Goal: Transaction & Acquisition: Purchase product/service

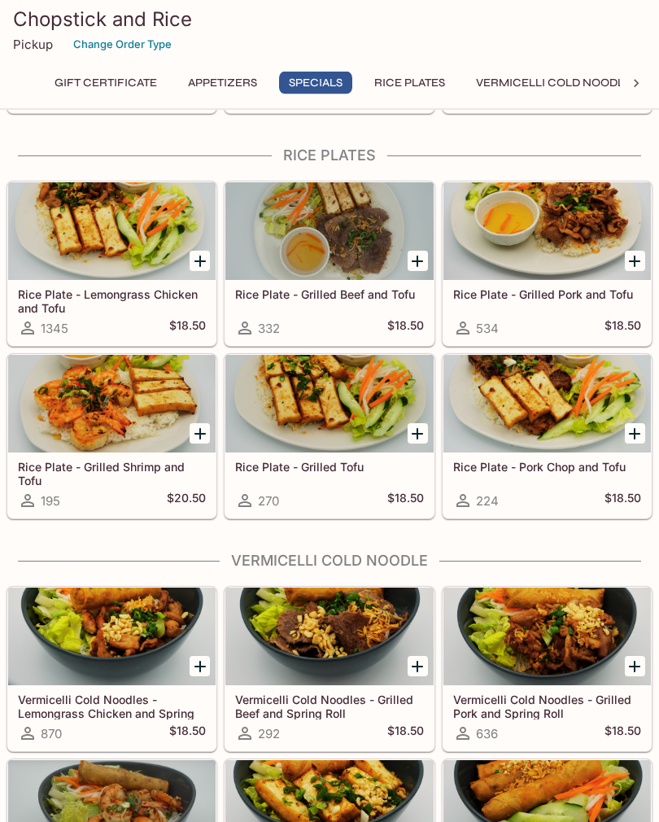
scroll to position [1287, 0]
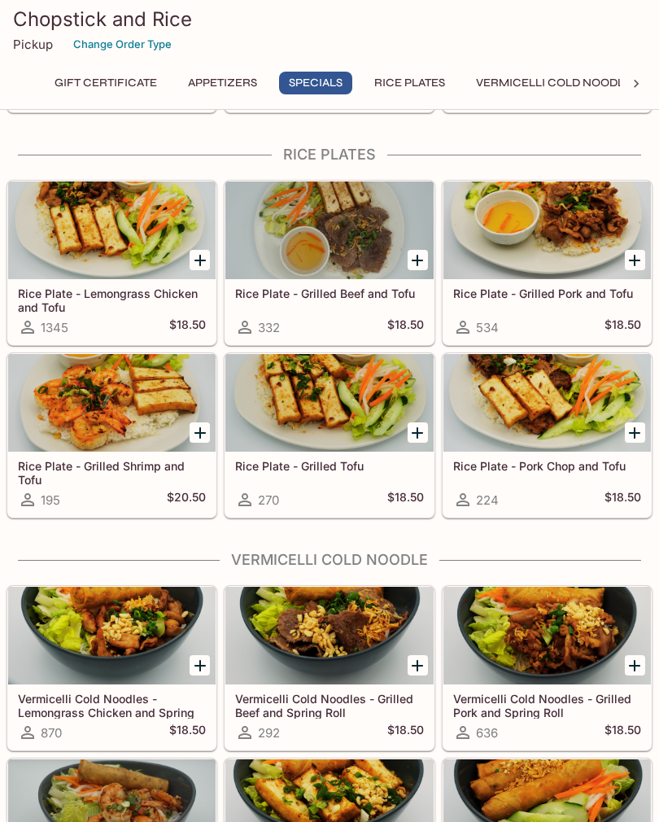
click at [270, 698] on h5 "Vermicelli Cold Noodles - Grilled Beef and Spring Roll" at bounding box center [329, 705] width 188 height 27
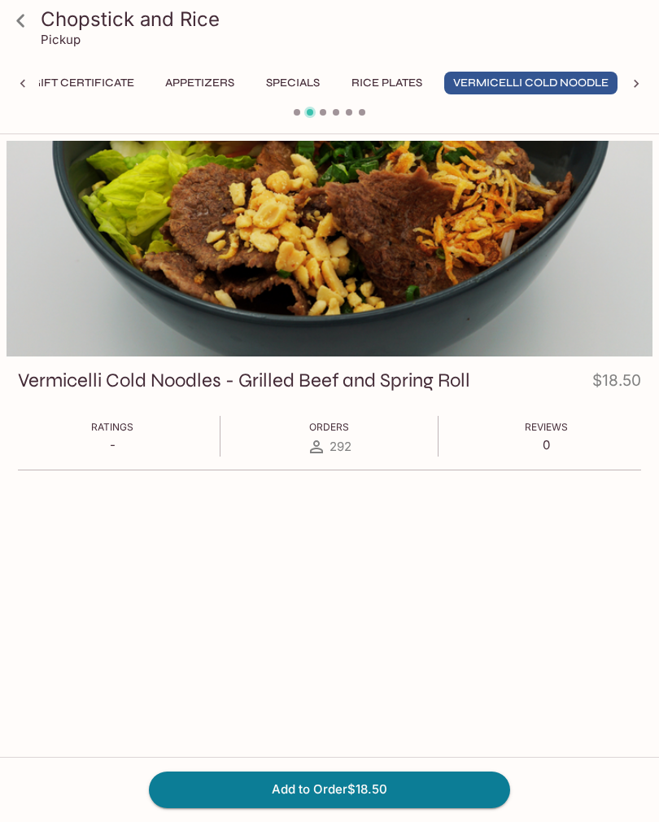
scroll to position [0, 25]
click at [30, 21] on icon at bounding box center [21, 21] width 28 height 28
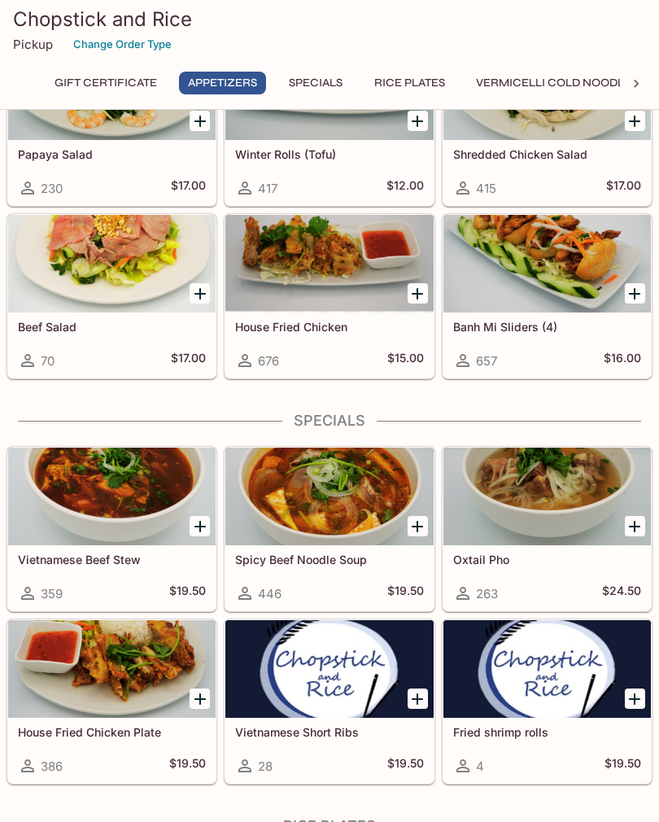
scroll to position [614, 0]
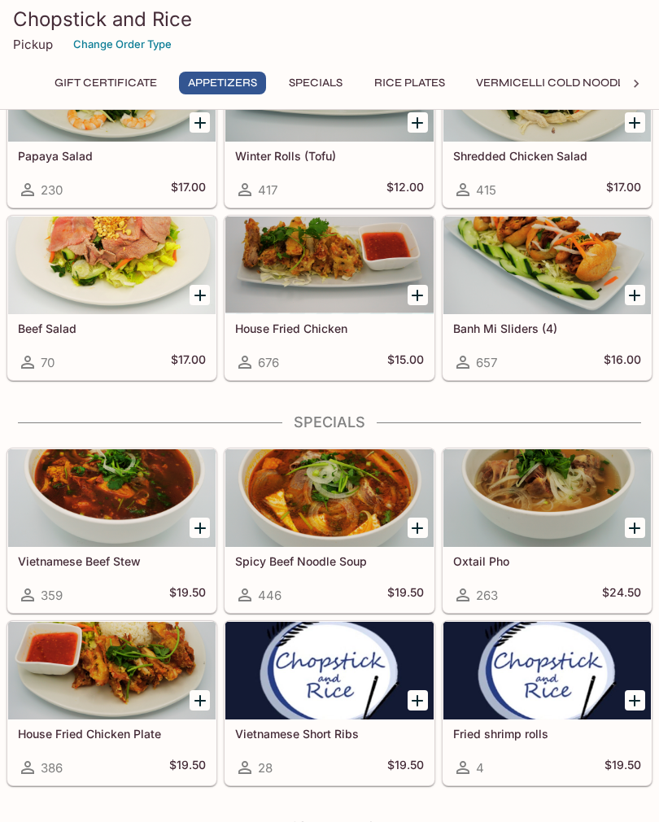
click at [550, 479] on div at bounding box center [548, 498] width 208 height 98
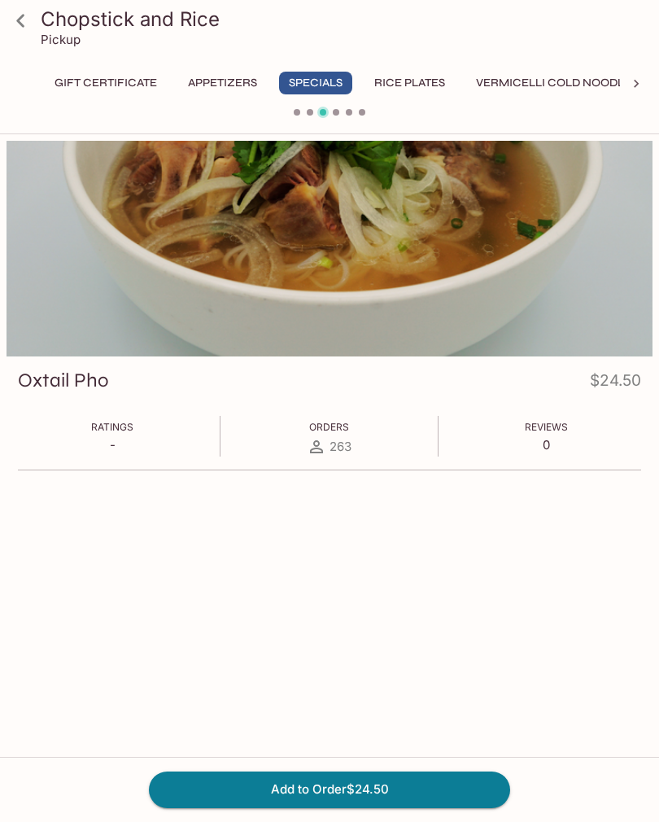
click at [14, 20] on icon at bounding box center [21, 21] width 28 height 28
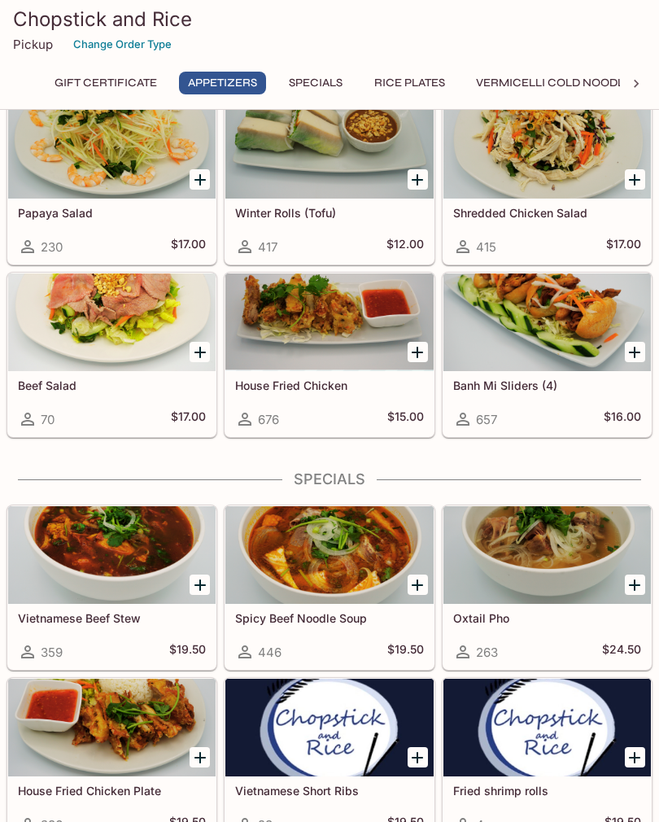
scroll to position [561, 0]
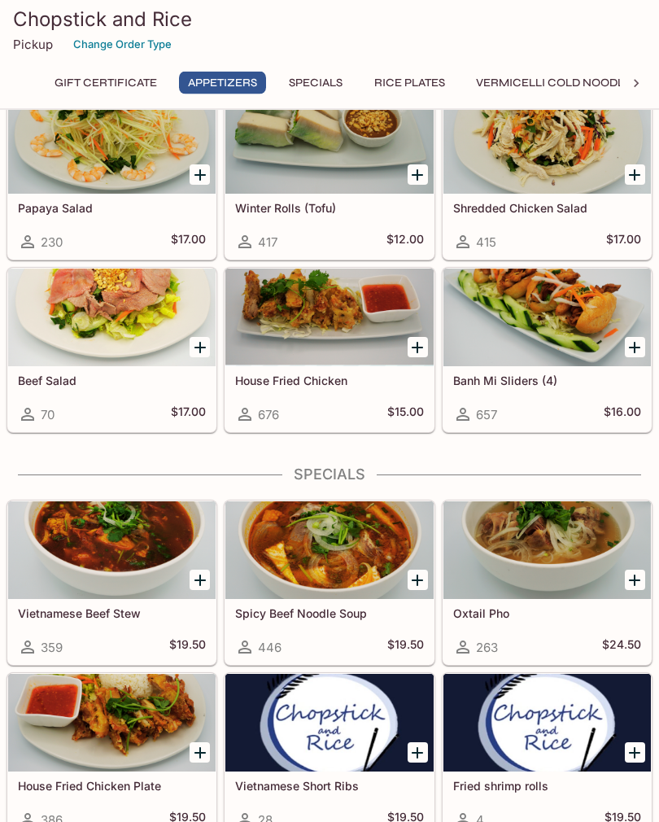
click at [628, 562] on div at bounding box center [548, 551] width 208 height 98
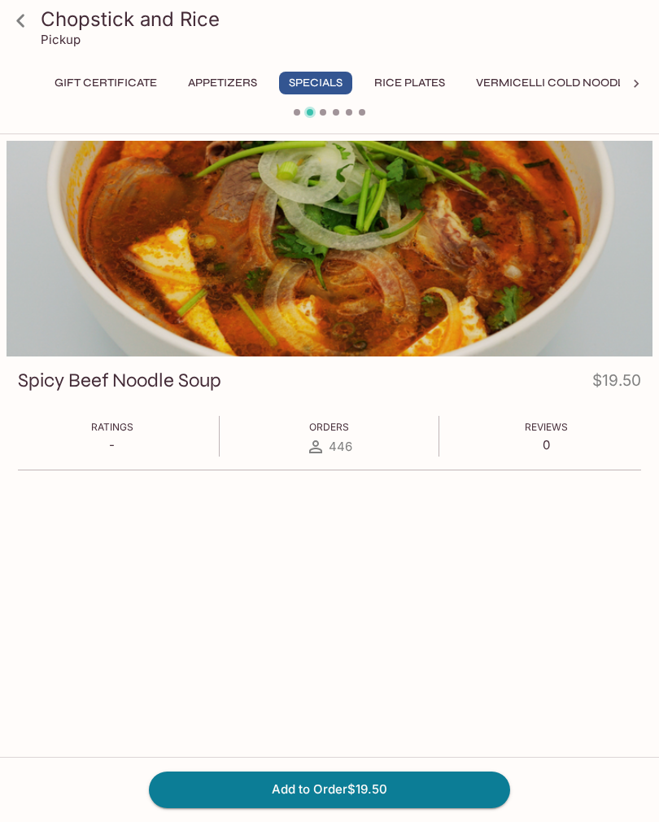
click at [40, 24] on link at bounding box center [20, 20] width 41 height 41
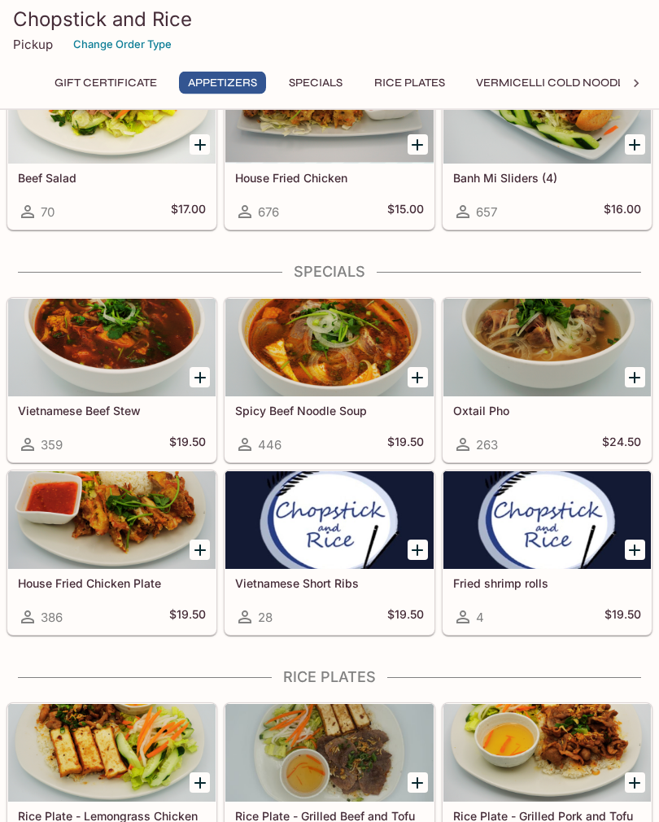
scroll to position [764, 0]
click at [158, 540] on div at bounding box center [112, 520] width 208 height 98
